Goal: Task Accomplishment & Management: Manage account settings

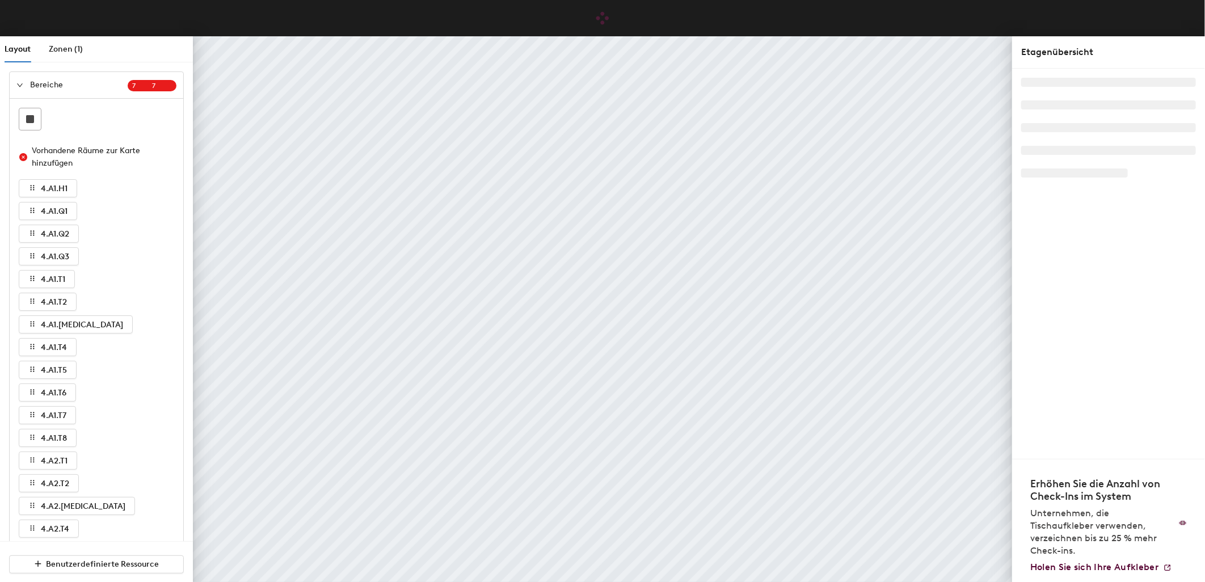
click at [17, 80] on div at bounding box center [23, 85] width 14 height 12
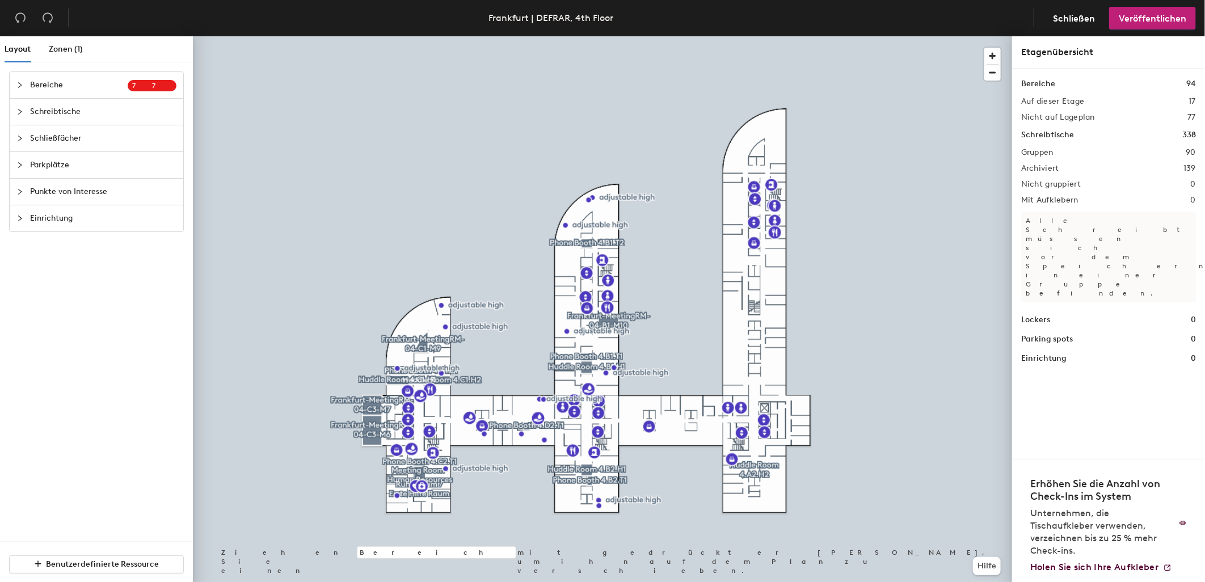
click at [57, 112] on span "Schreibtische" at bounding box center [103, 112] width 146 height 26
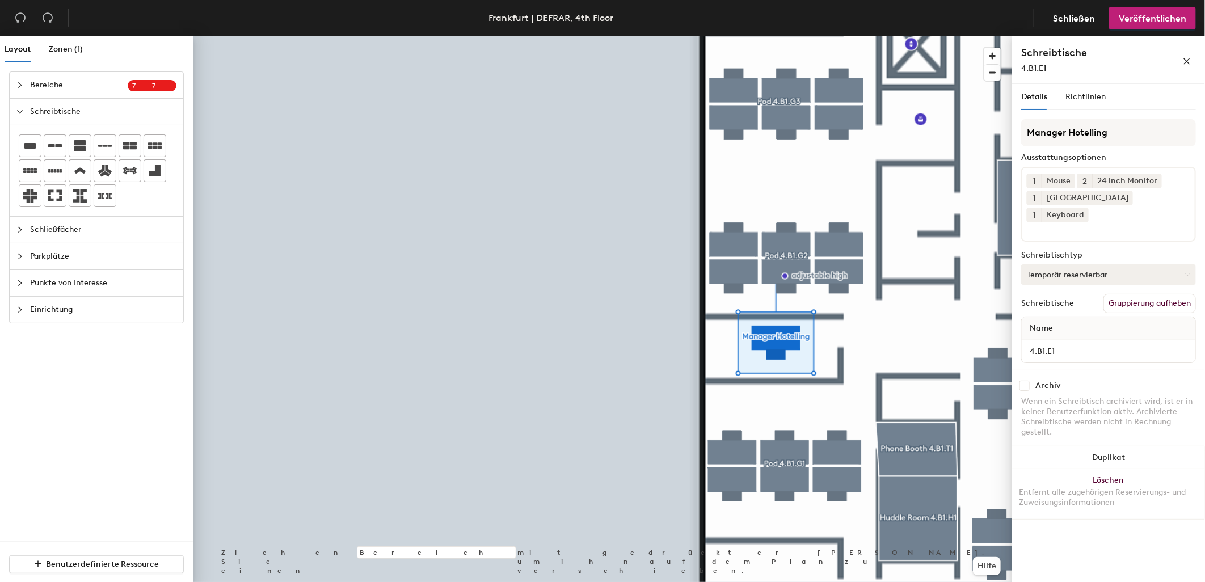
click at [1082, 264] on button "Temporär reservierbar" at bounding box center [1109, 274] width 175 height 20
click at [1066, 301] on div "Zugewiesen" at bounding box center [1079, 309] width 114 height 17
click at [1136, 17] on span "Veröffentlichen" at bounding box center [1153, 18] width 68 height 11
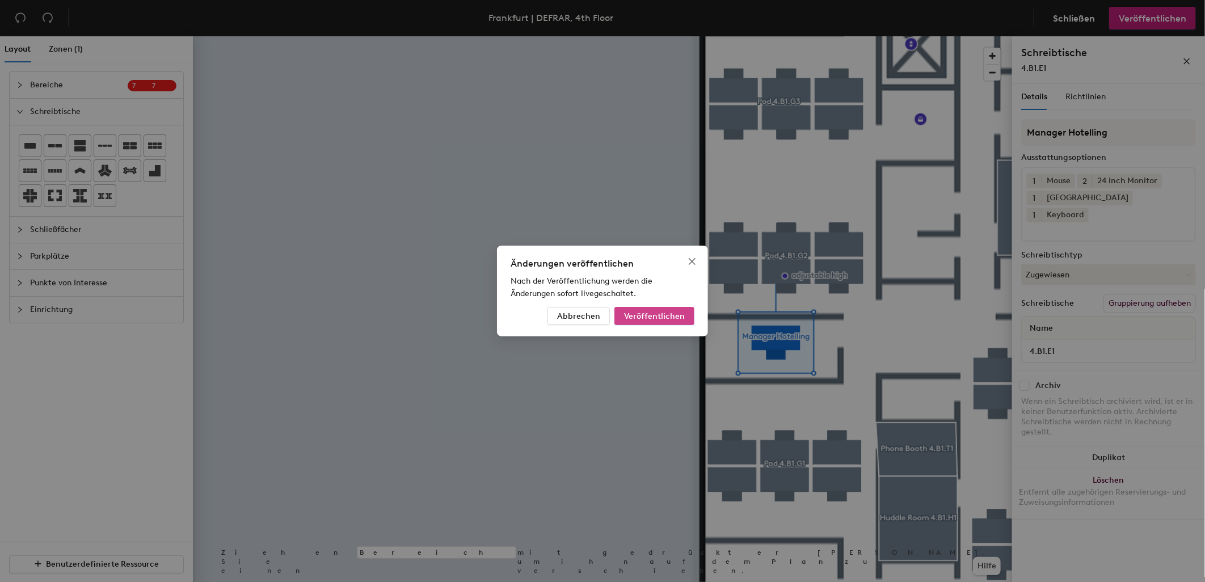
click at [671, 320] on span "Veröffentlichen" at bounding box center [654, 317] width 61 height 10
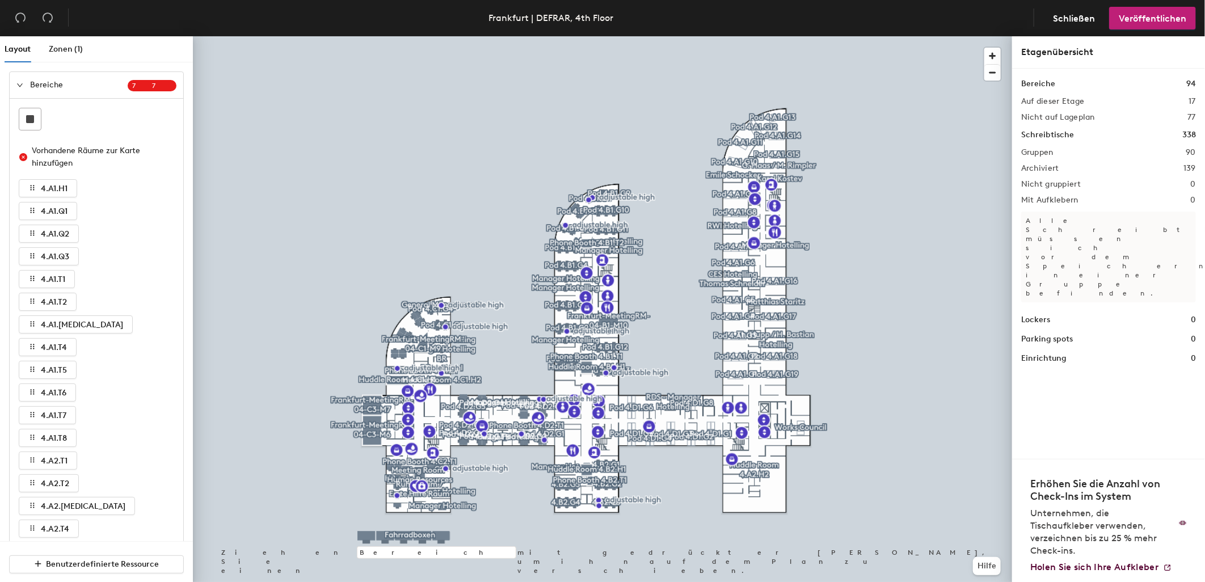
click at [24, 83] on div at bounding box center [23, 85] width 14 height 12
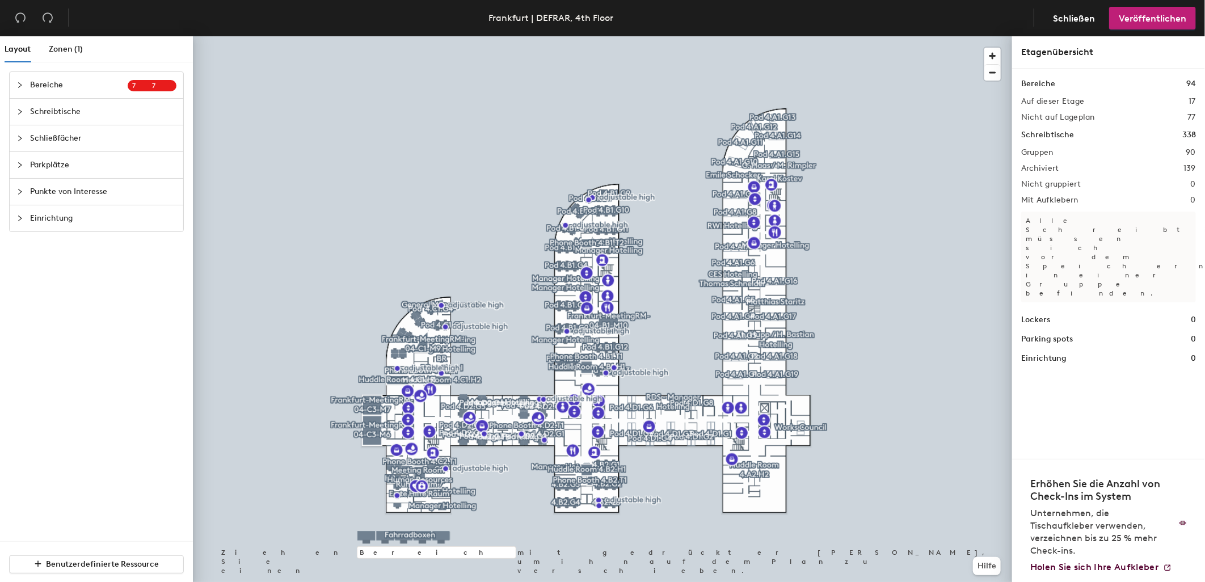
click at [69, 115] on span "Schreibtische" at bounding box center [103, 112] width 146 height 26
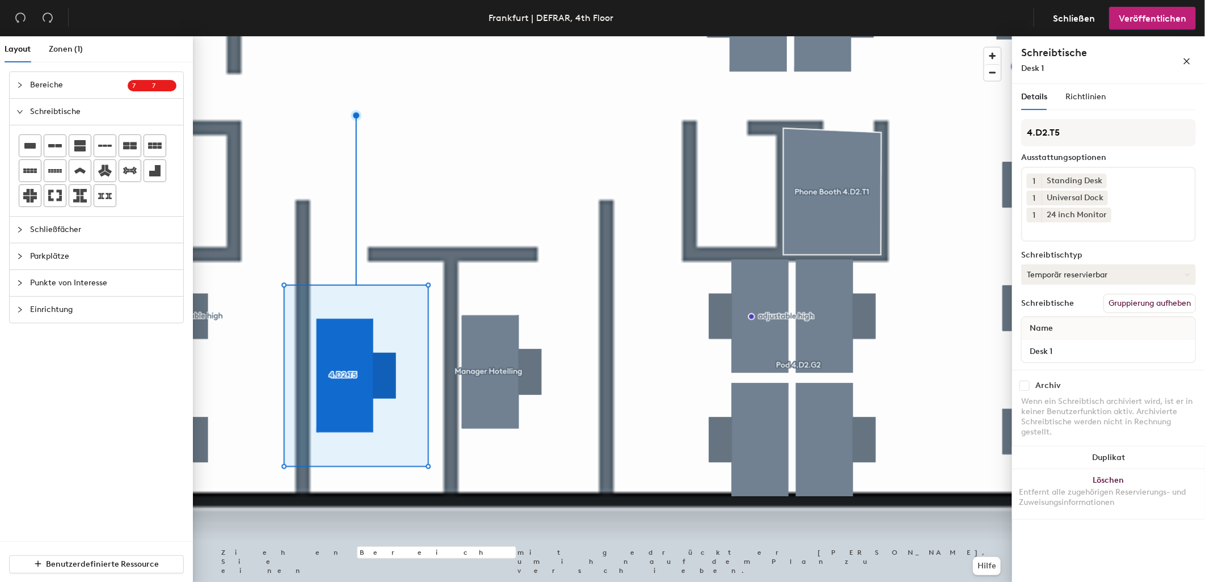
click at [1057, 264] on button "Temporär reservierbar" at bounding box center [1109, 274] width 175 height 20
click at [1074, 301] on div "Zugewiesen" at bounding box center [1079, 309] width 114 height 17
click at [1137, 14] on span "Veröffentlichen" at bounding box center [1153, 18] width 68 height 11
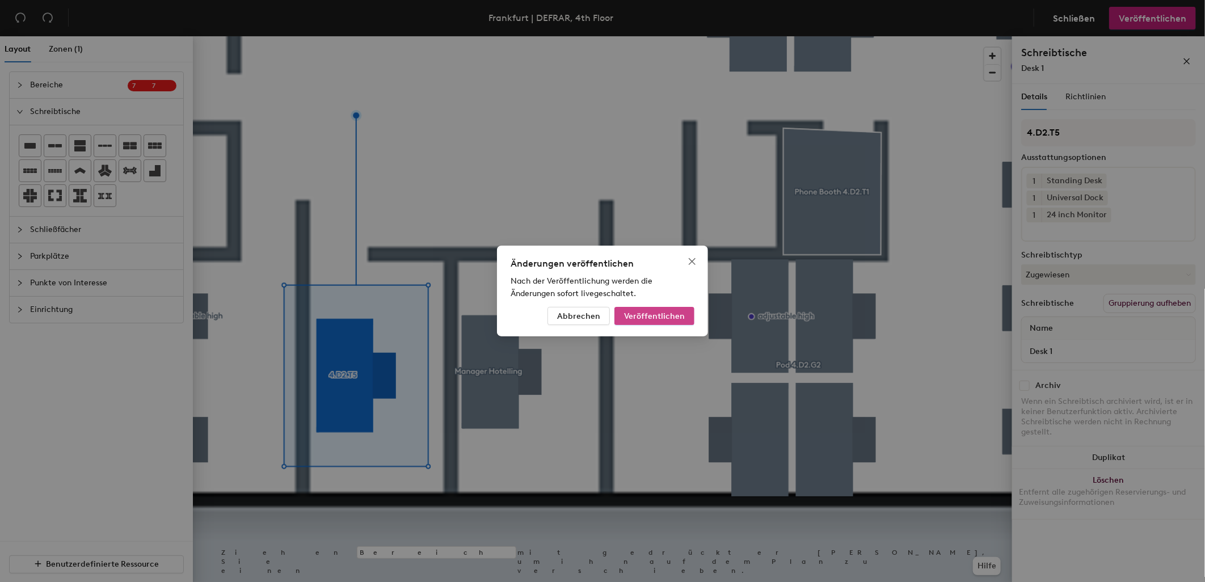
click at [671, 316] on span "Veröffentlichen" at bounding box center [654, 317] width 61 height 10
